Goal: Transaction & Acquisition: Purchase product/service

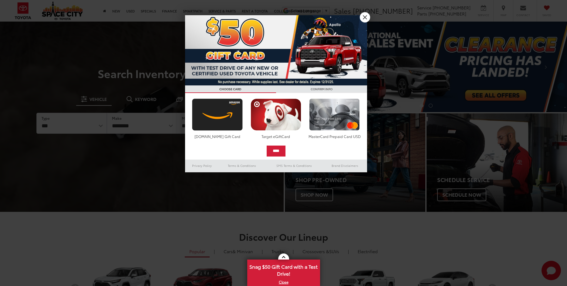
click at [367, 18] on link "X" at bounding box center [365, 17] width 10 height 10
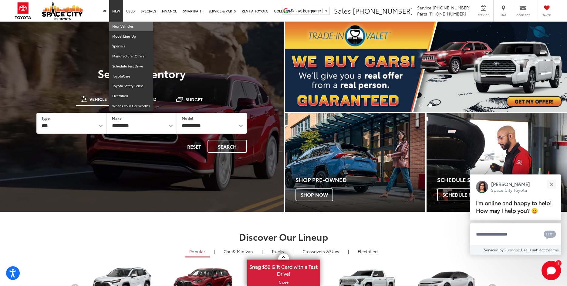
click at [117, 26] on link "New Vehicles" at bounding box center [131, 27] width 44 height 10
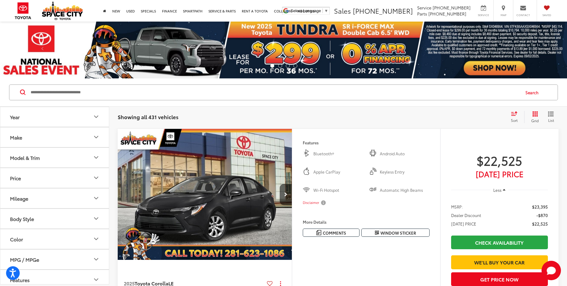
click at [93, 157] on icon "Model & Trim" at bounding box center [96, 157] width 7 height 7
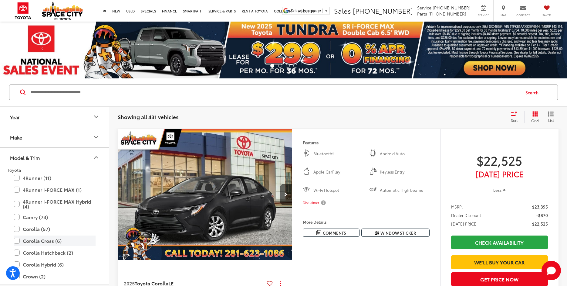
click at [49, 241] on label "Corolla Cross (6)" at bounding box center [55, 240] width 82 height 11
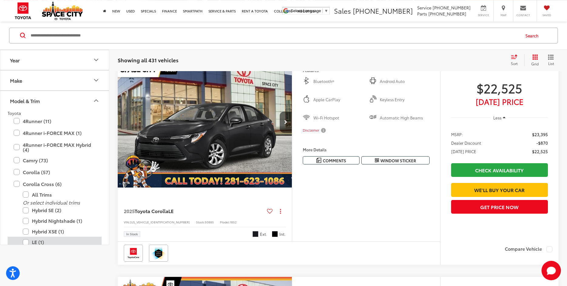
scroll to position [93, 0]
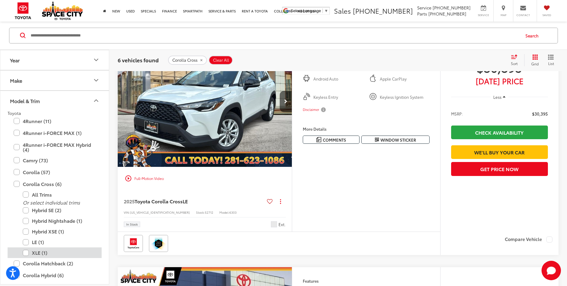
click at [39, 251] on label "XLE (1)" at bounding box center [59, 252] width 73 height 11
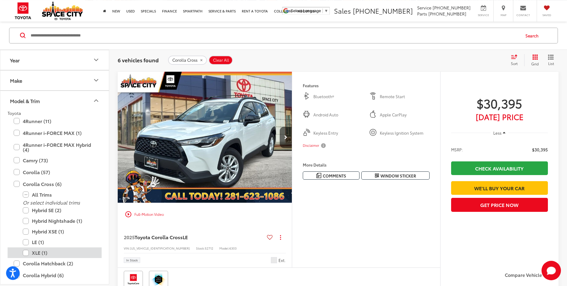
scroll to position [57, 0]
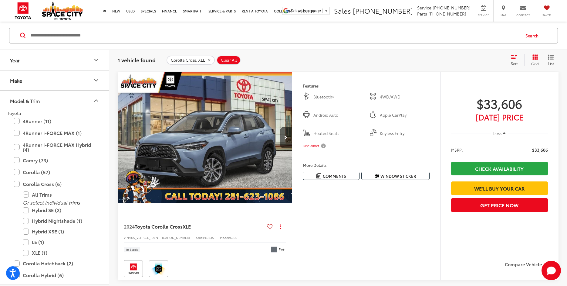
click at [182, 150] on img "2024 Toyota Corolla Cross XLE 0" at bounding box center [204, 137] width 175 height 131
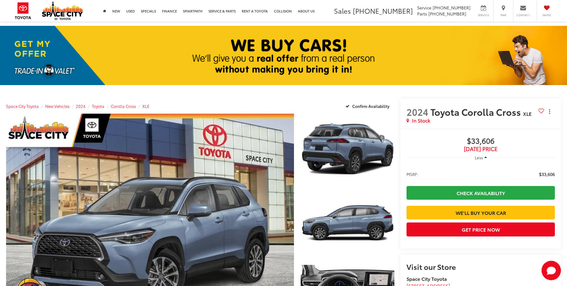
scroll to position [93, 0]
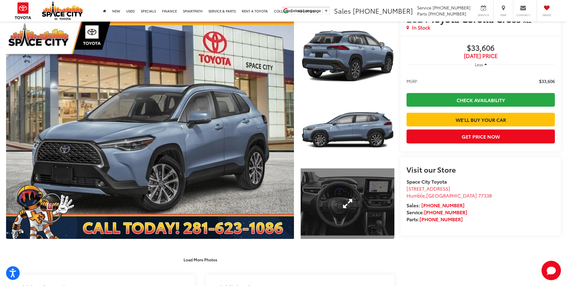
click at [349, 201] on link "Expand Photo 3" at bounding box center [348, 203] width 94 height 70
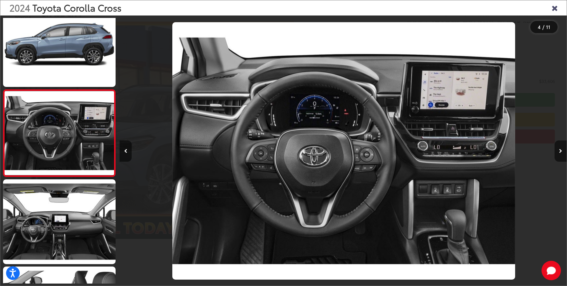
scroll to position [0, 1341]
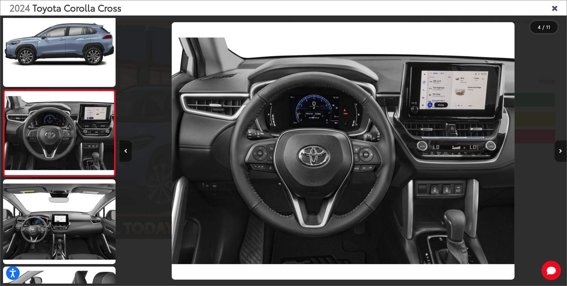
click at [560, 151] on icon "Next image" at bounding box center [560, 151] width 3 height 4
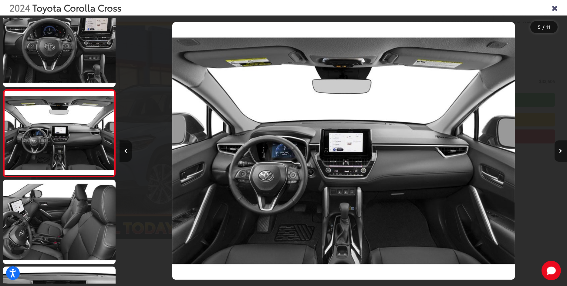
scroll to position [0, 1788]
click at [560, 151] on icon "Next image" at bounding box center [560, 151] width 3 height 4
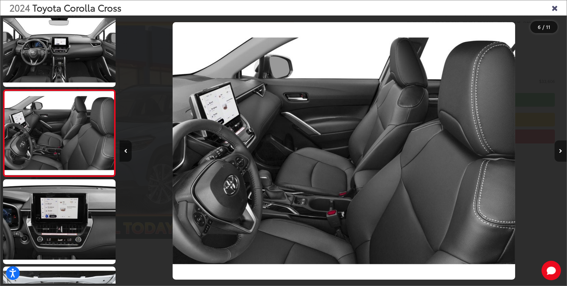
scroll to position [0, 0]
click at [560, 151] on icon "Next image" at bounding box center [560, 151] width 3 height 4
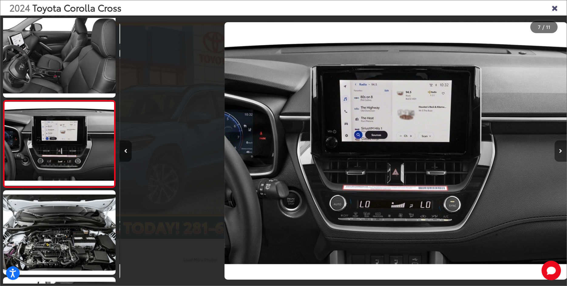
scroll to position [0, 2674]
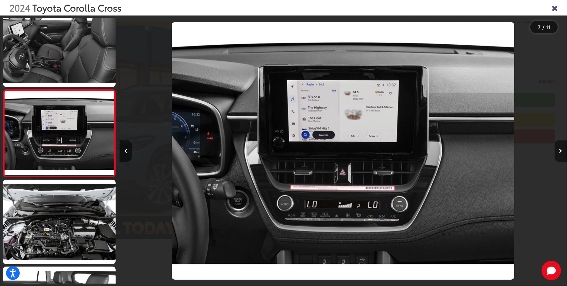
click at [560, 151] on icon "Next image" at bounding box center [560, 151] width 3 height 4
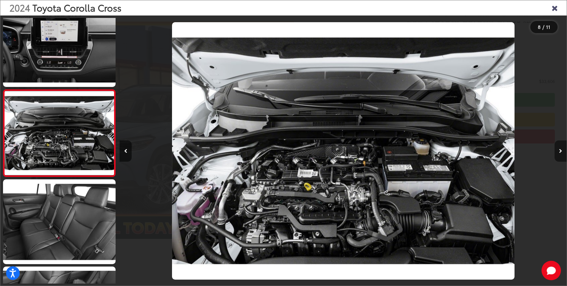
click at [560, 151] on icon "Next image" at bounding box center [560, 151] width 3 height 4
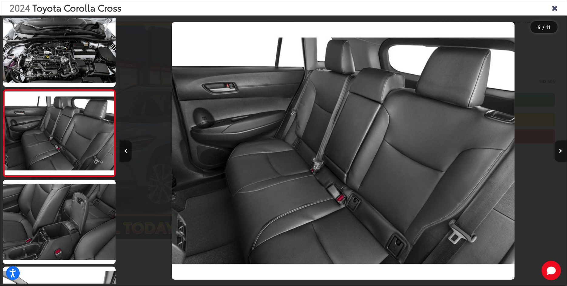
click at [560, 151] on icon "Next image" at bounding box center [560, 151] width 3 height 4
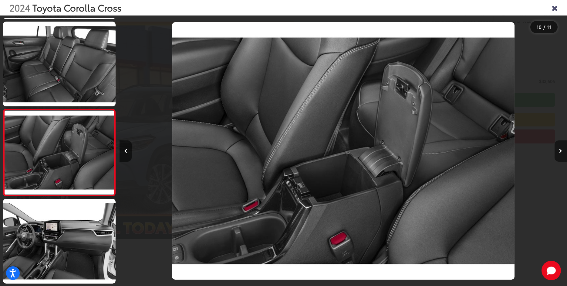
click at [560, 151] on icon "Next image" at bounding box center [560, 151] width 3 height 4
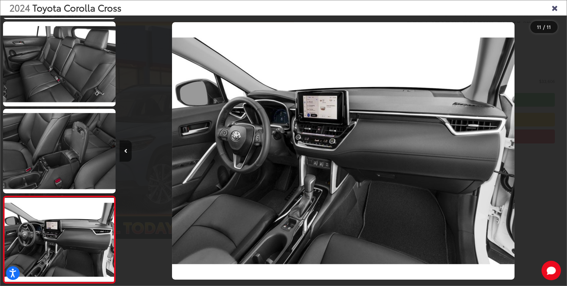
click at [560, 151] on div at bounding box center [511, 150] width 112 height 270
click at [558, 7] on div "2024 Toyota Corolla Cross" at bounding box center [283, 7] width 567 height 15
click at [553, 8] on icon "Close gallery" at bounding box center [555, 8] width 6 height 8
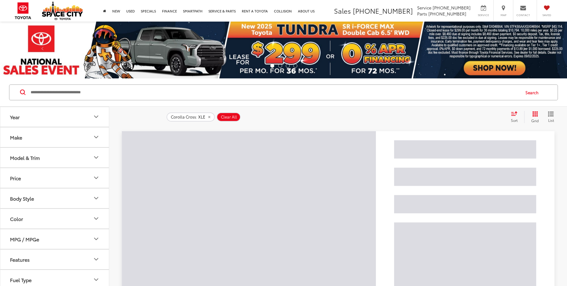
scroll to position [93, 0]
